Goal: Task Accomplishment & Management: Complete application form

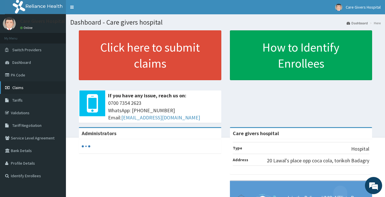
click at [19, 86] on span "Claims" at bounding box center [17, 87] width 11 height 5
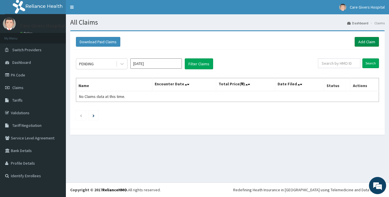
click at [367, 42] on link "Add Claim" at bounding box center [367, 42] width 24 height 10
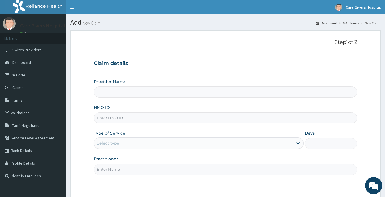
click at [131, 119] on input "HMO ID" at bounding box center [226, 117] width 264 height 11
type input "Care givers hospital"
